Goal: Information Seeking & Learning: Learn about a topic

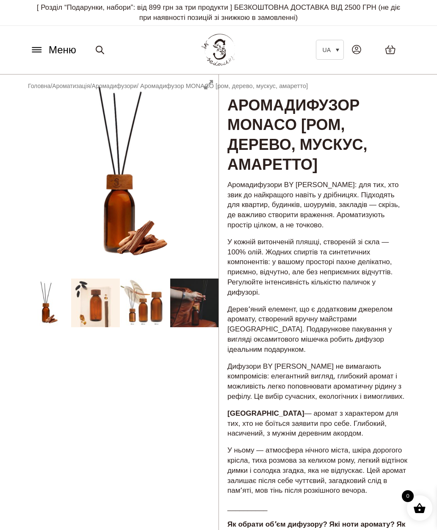
click at [127, 86] on link "Аромадифузори" at bounding box center [114, 85] width 45 height 7
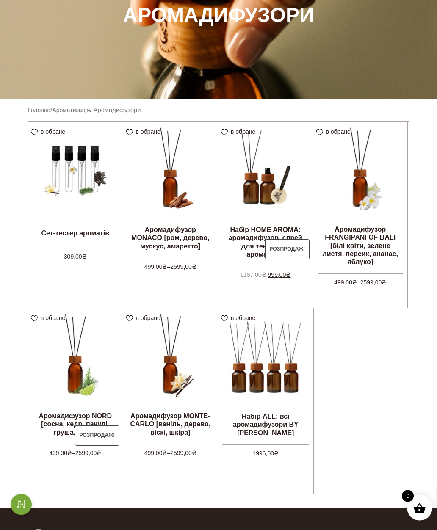
scroll to position [138, 0]
click at [72, 174] on img at bounding box center [75, 169] width 95 height 95
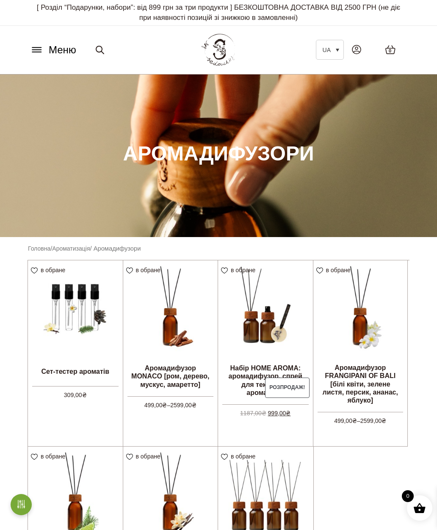
scroll to position [172, 0]
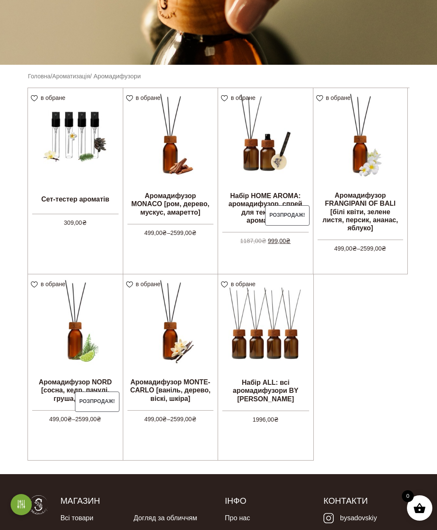
click at [75, 74] on link "Ароматизація" at bounding box center [71, 76] width 38 height 7
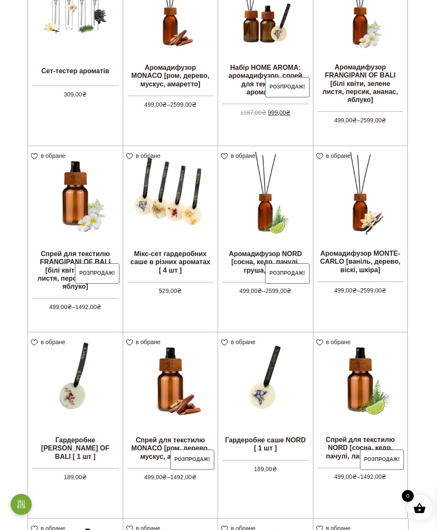
scroll to position [241, 0]
